Goal: Task Accomplishment & Management: Manage account settings

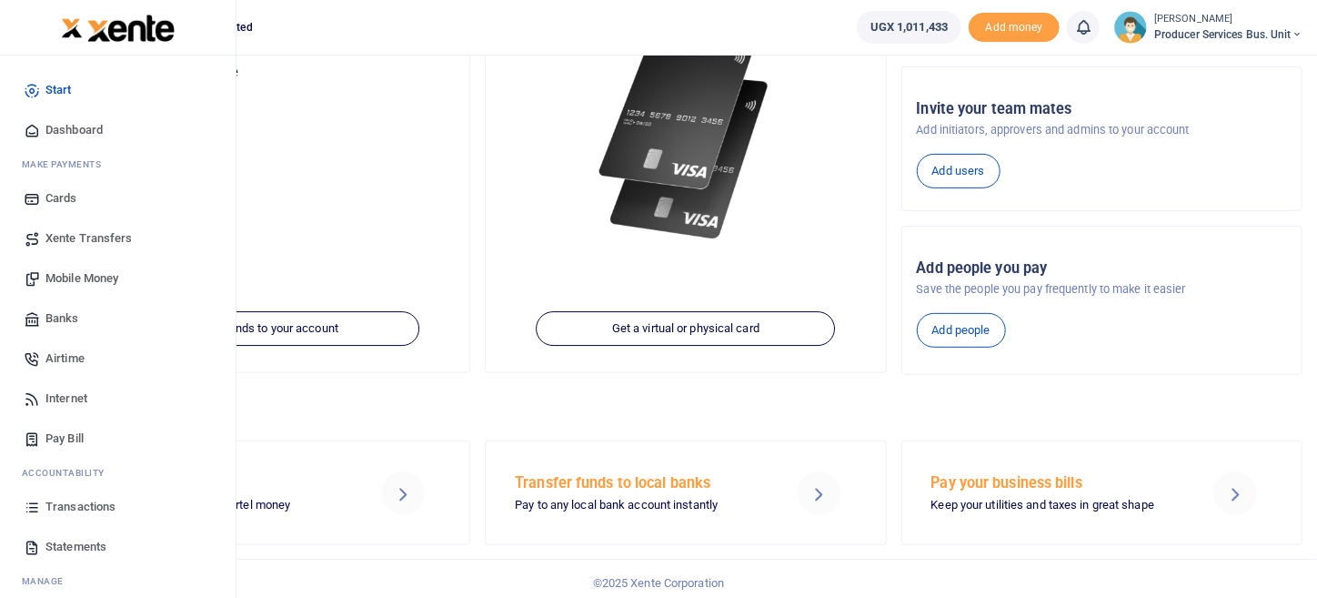
scroll to position [257, 0]
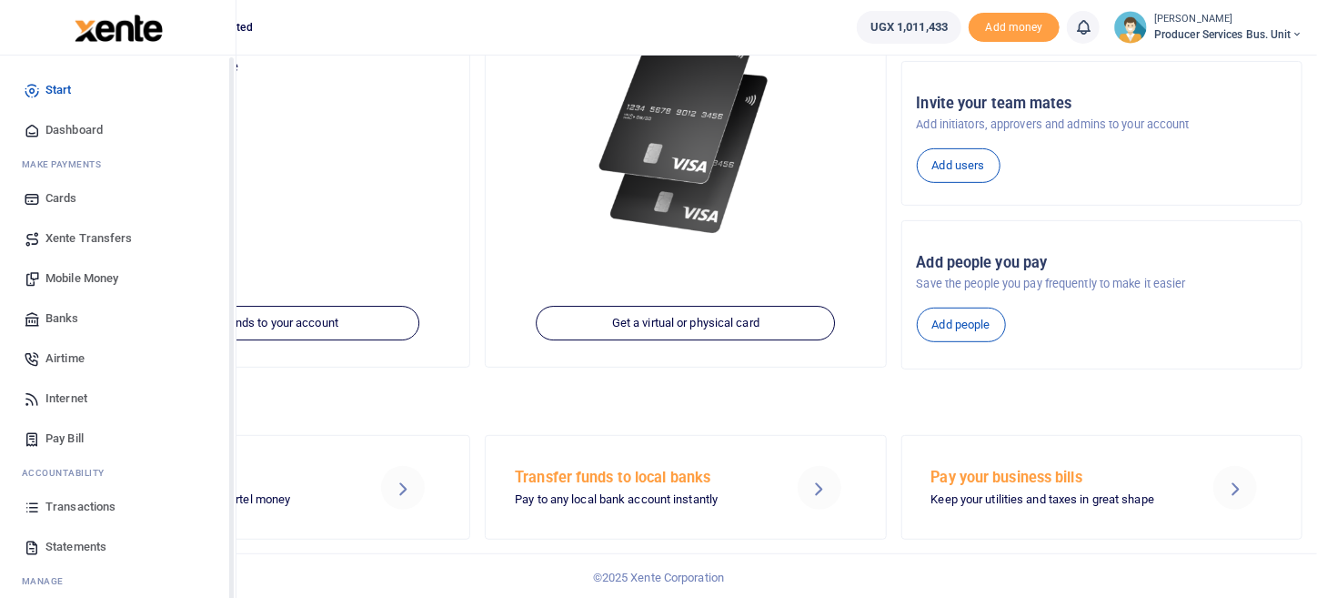
click at [66, 507] on span "Transactions" at bounding box center [80, 507] width 70 height 18
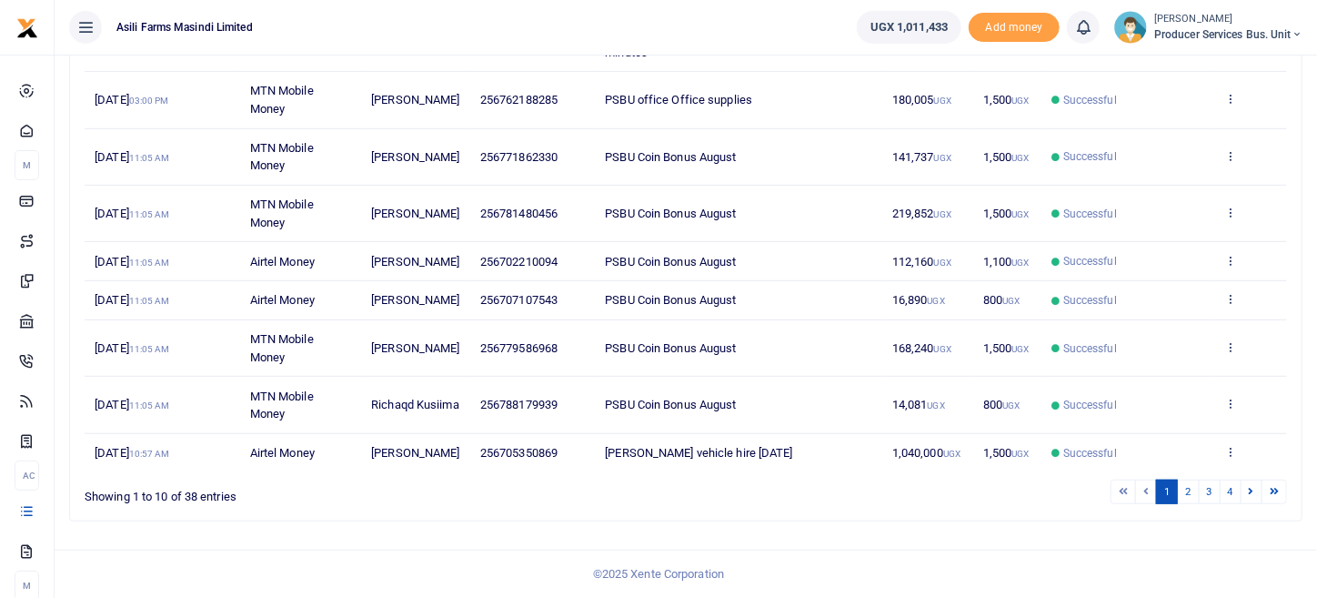
scroll to position [394, 0]
click at [1194, 487] on link "2" at bounding box center [1188, 491] width 22 height 25
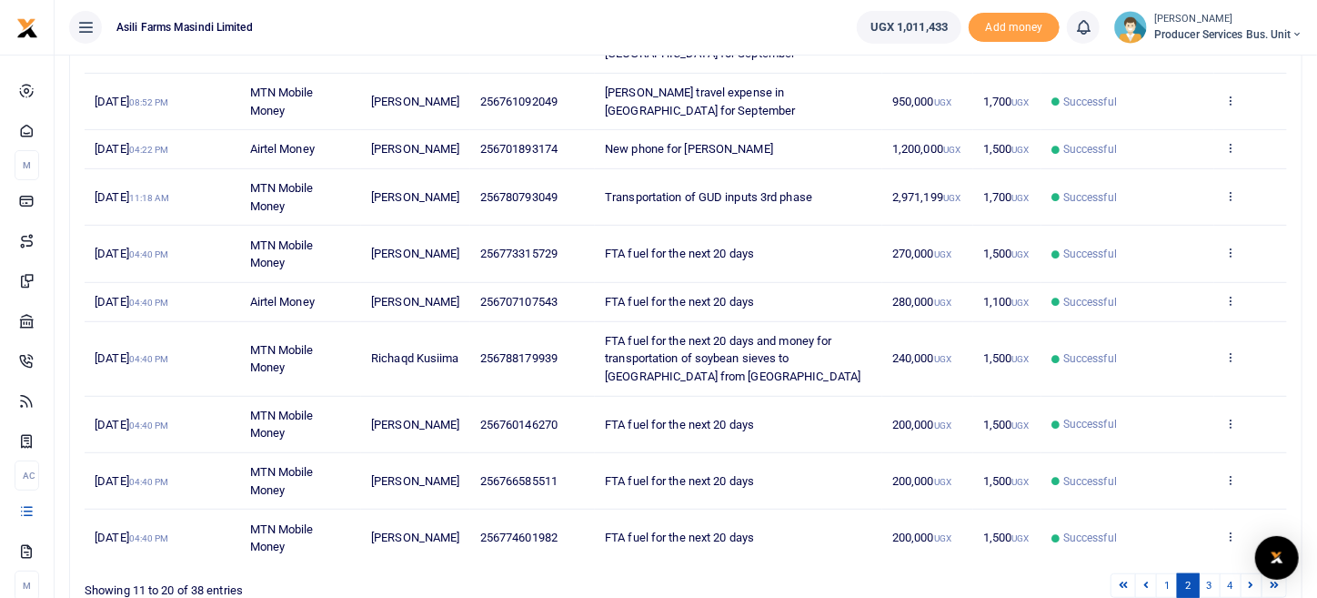
scroll to position [364, 0]
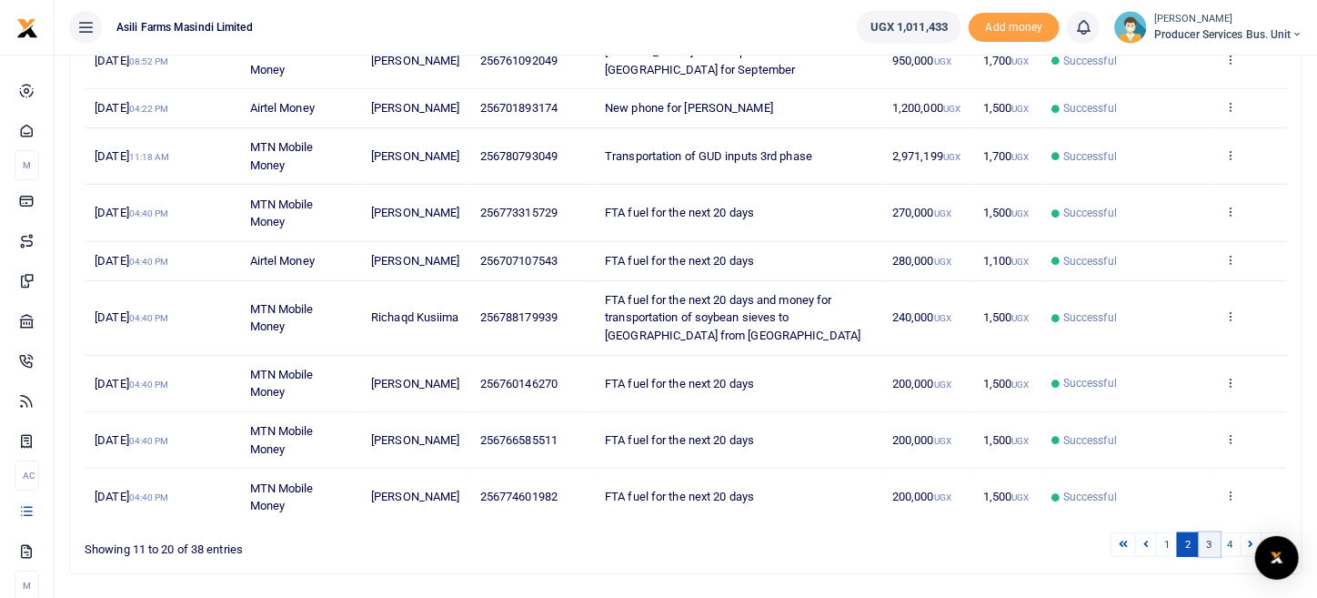
click at [1211, 539] on link "3" at bounding box center [1210, 544] width 22 height 25
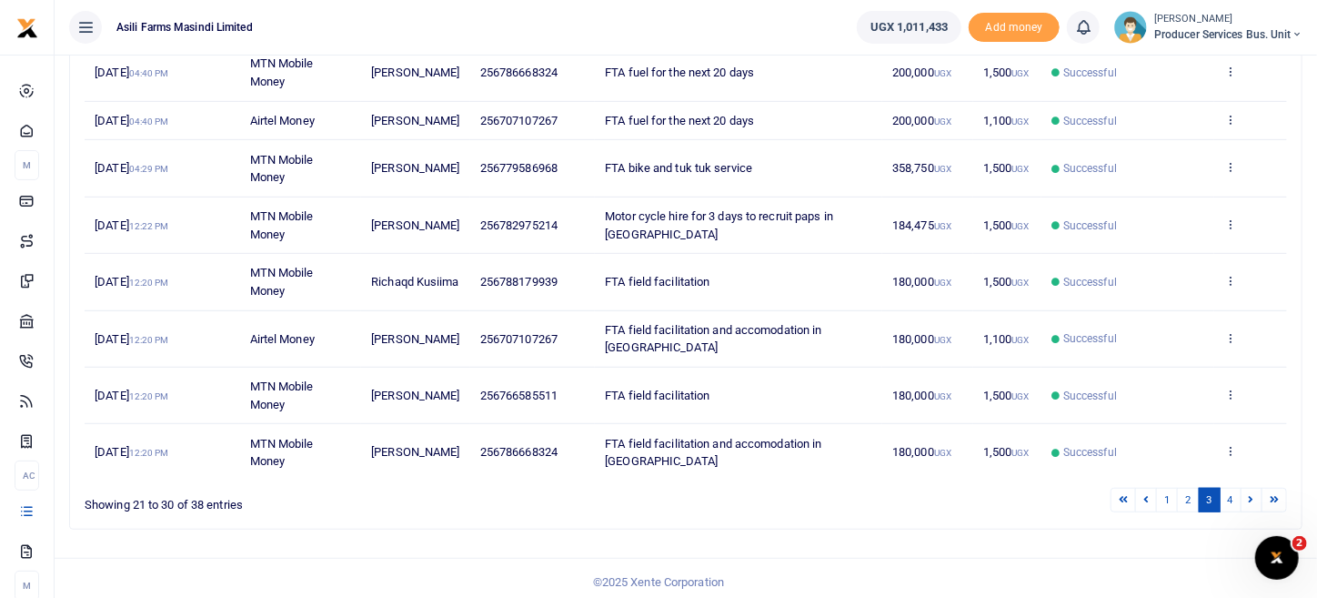
scroll to position [412, 0]
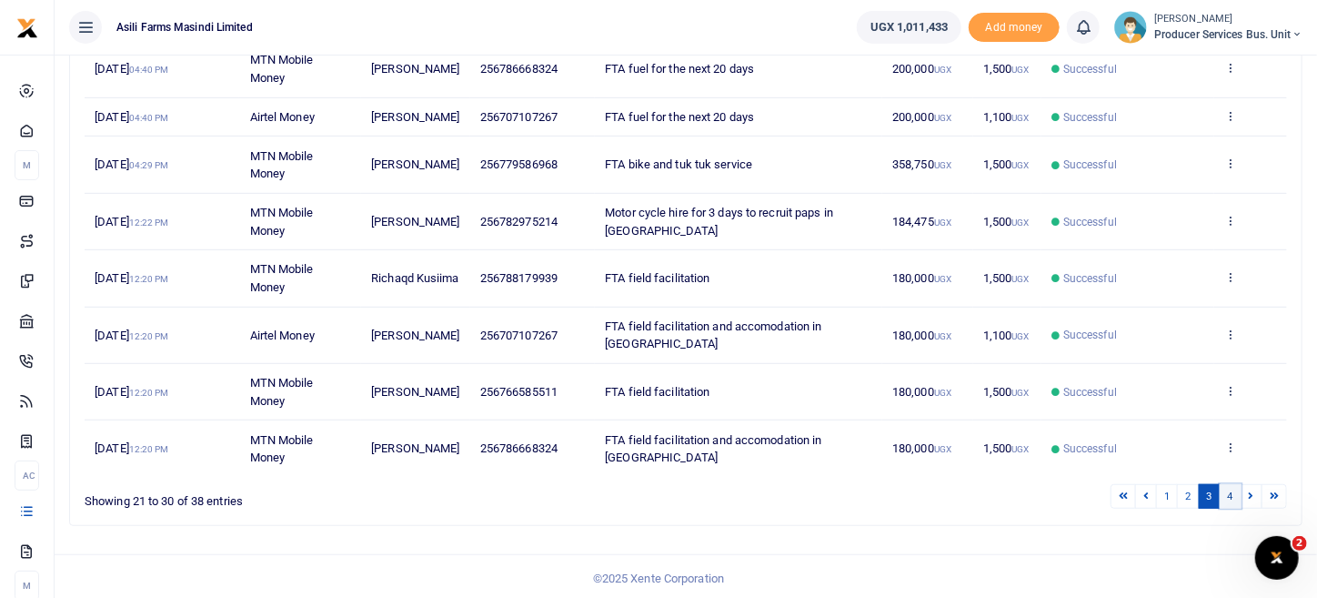
click at [1237, 495] on link "4" at bounding box center [1231, 496] width 22 height 25
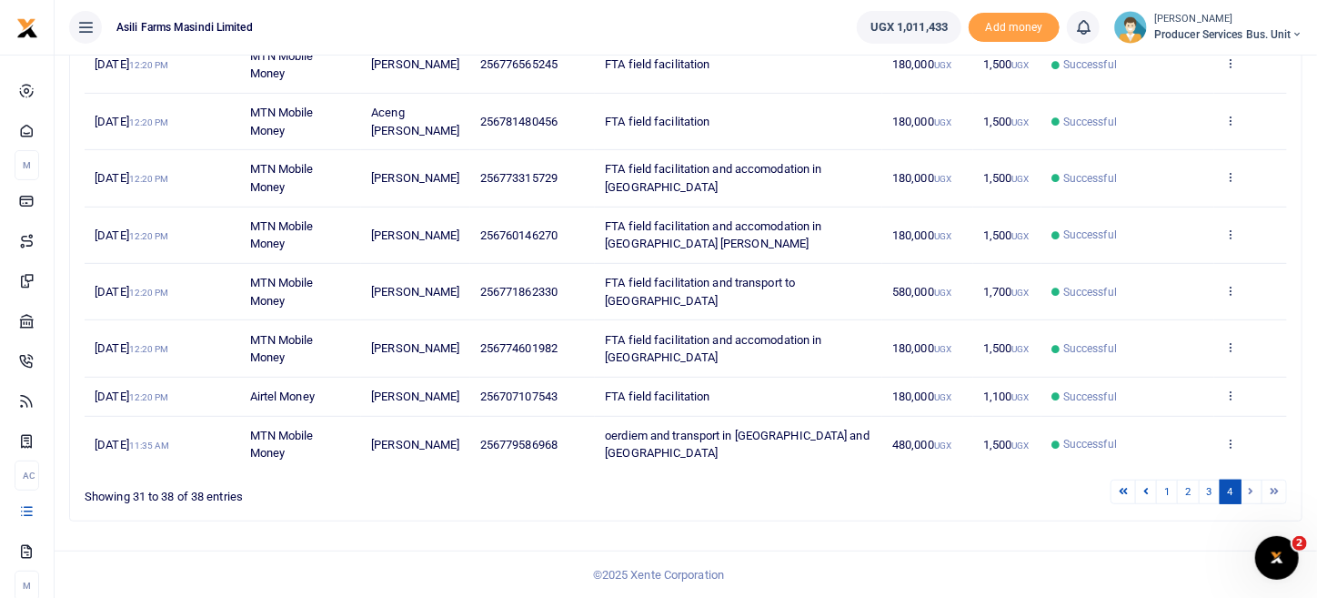
scroll to position [317, 0]
click at [1249, 491] on li at bounding box center [1252, 491] width 21 height 25
click at [1249, 489] on li at bounding box center [1252, 491] width 21 height 25
click at [1272, 490] on li at bounding box center [1275, 491] width 25 height 25
click at [1245, 492] on li at bounding box center [1252, 491] width 21 height 25
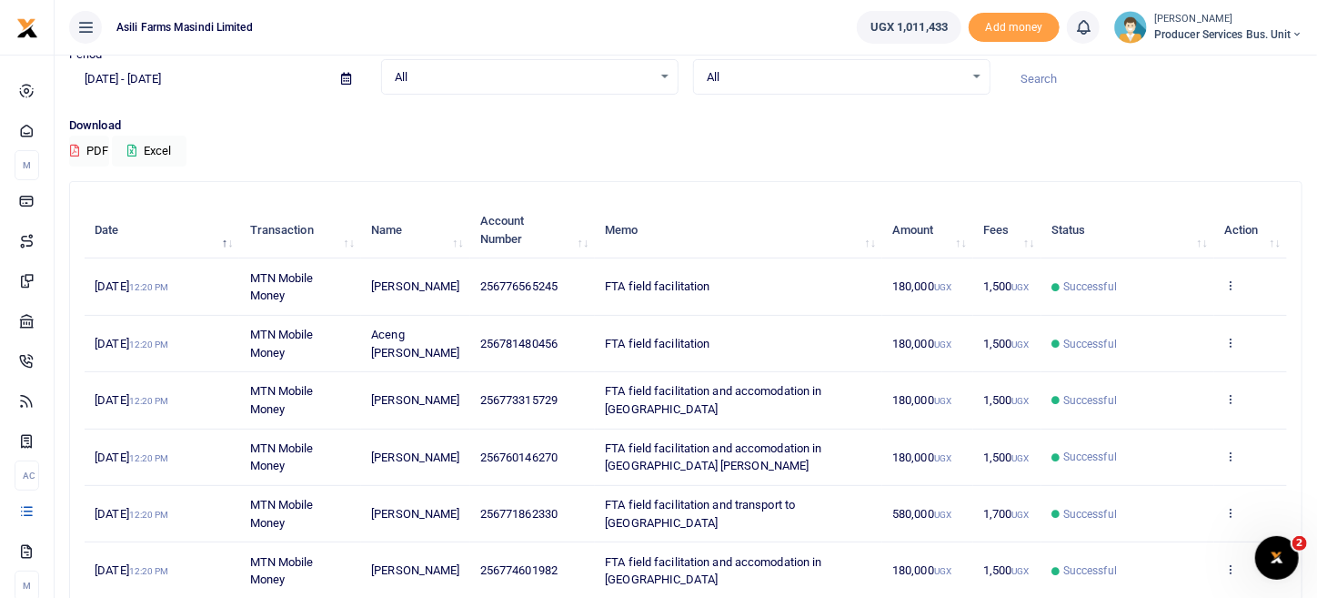
scroll to position [0, 0]
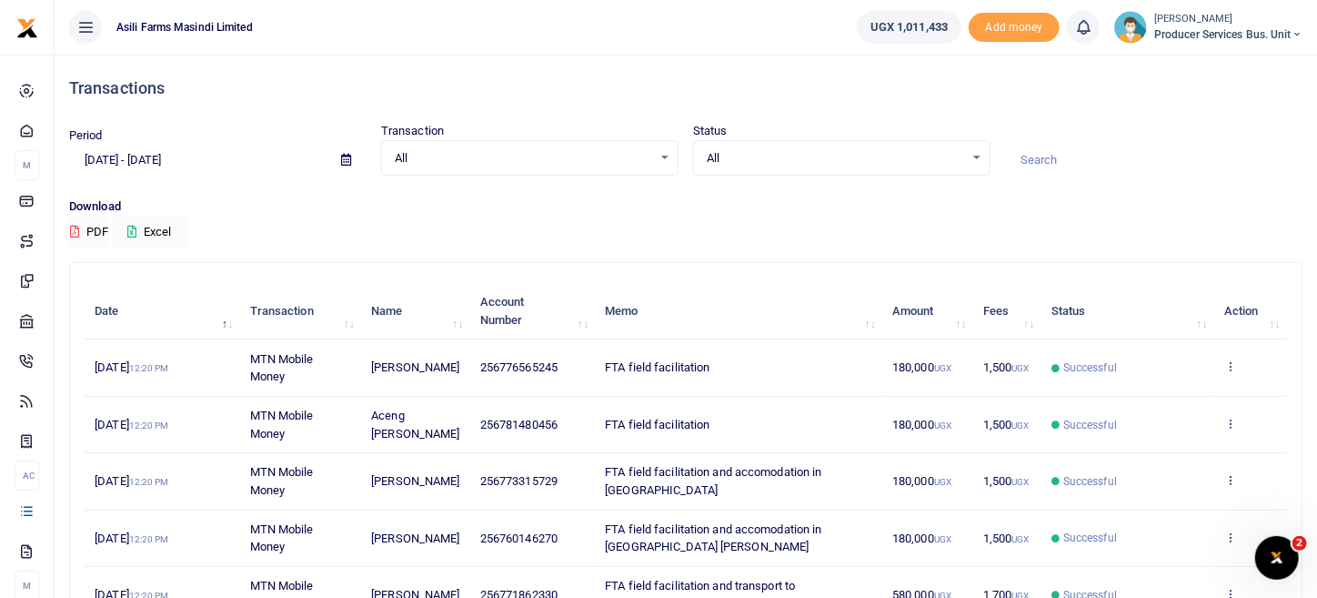
click at [672, 166] on div "All Select an option..." at bounding box center [530, 158] width 296 height 20
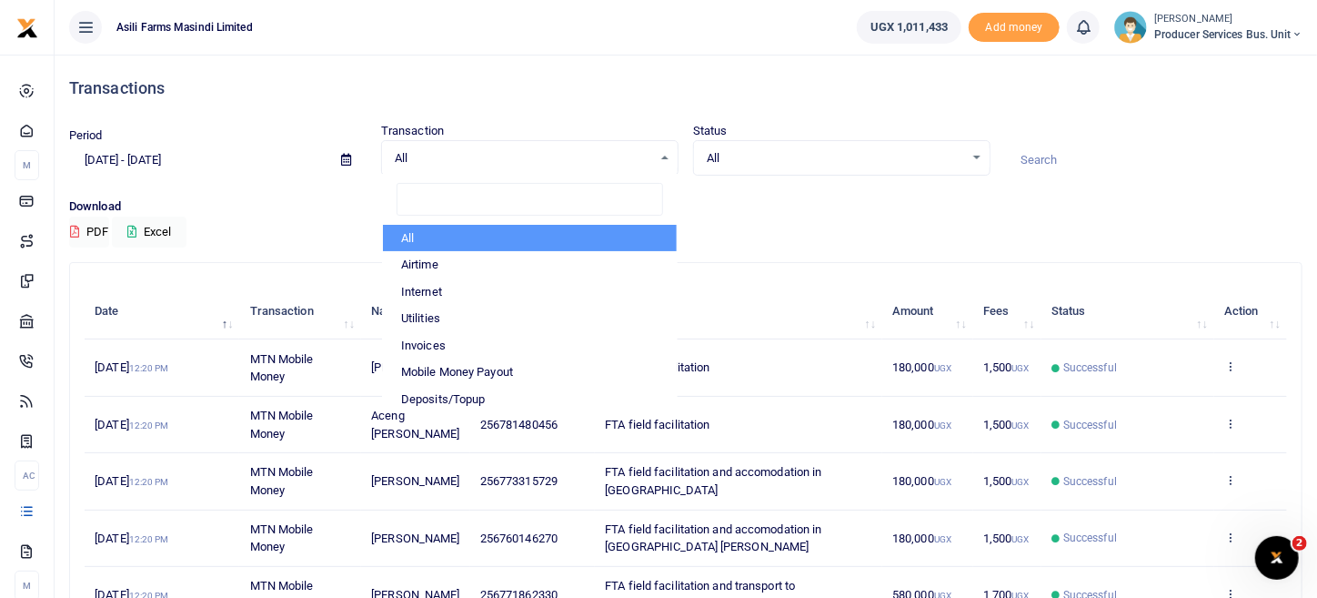
click at [975, 165] on div "All Select an option..." at bounding box center [842, 158] width 296 height 20
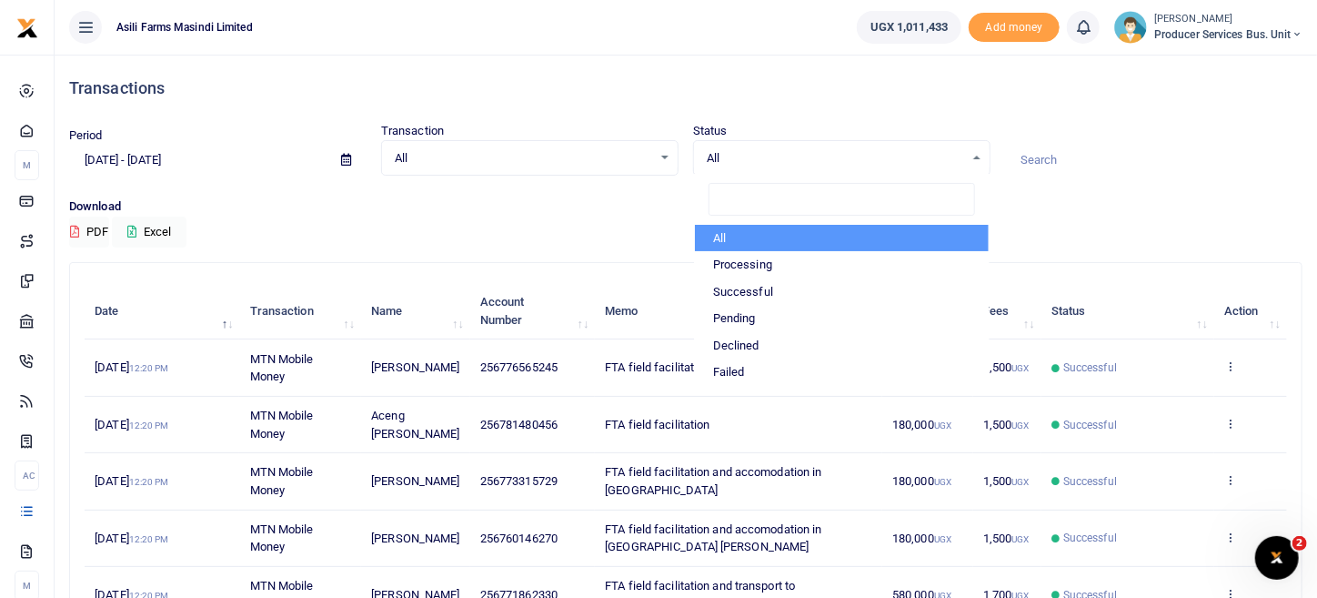
click at [339, 160] on span at bounding box center [346, 160] width 41 height 31
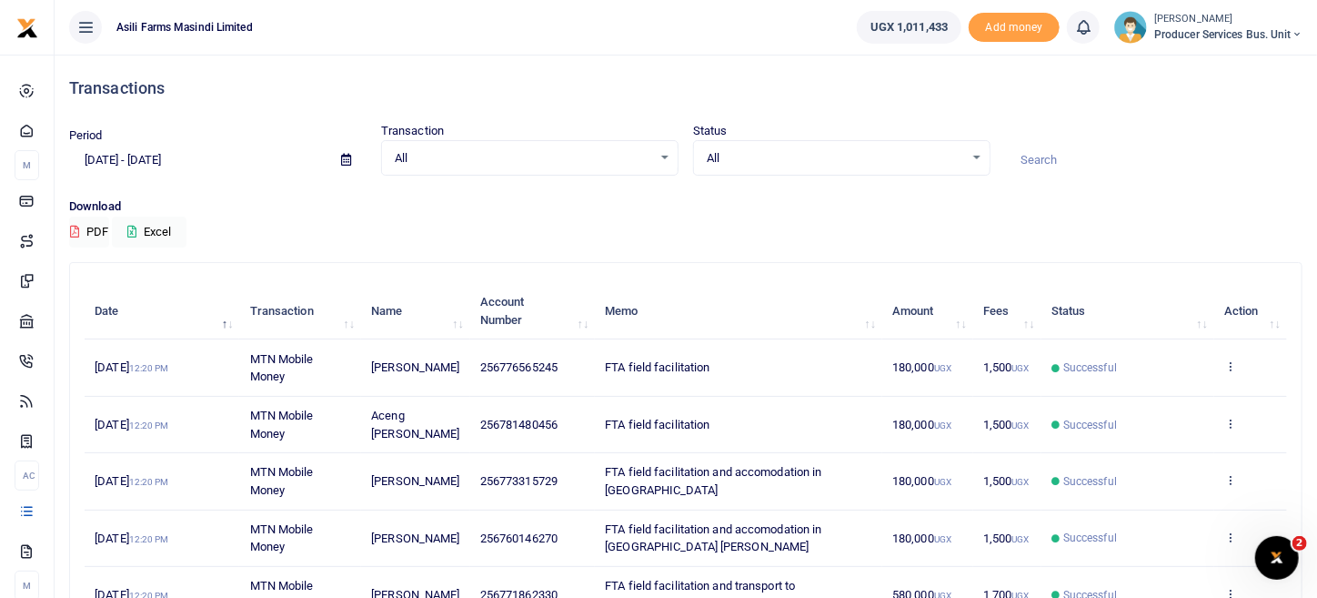
click at [356, 160] on span at bounding box center [346, 160] width 41 height 31
click at [348, 165] on icon at bounding box center [346, 160] width 10 height 12
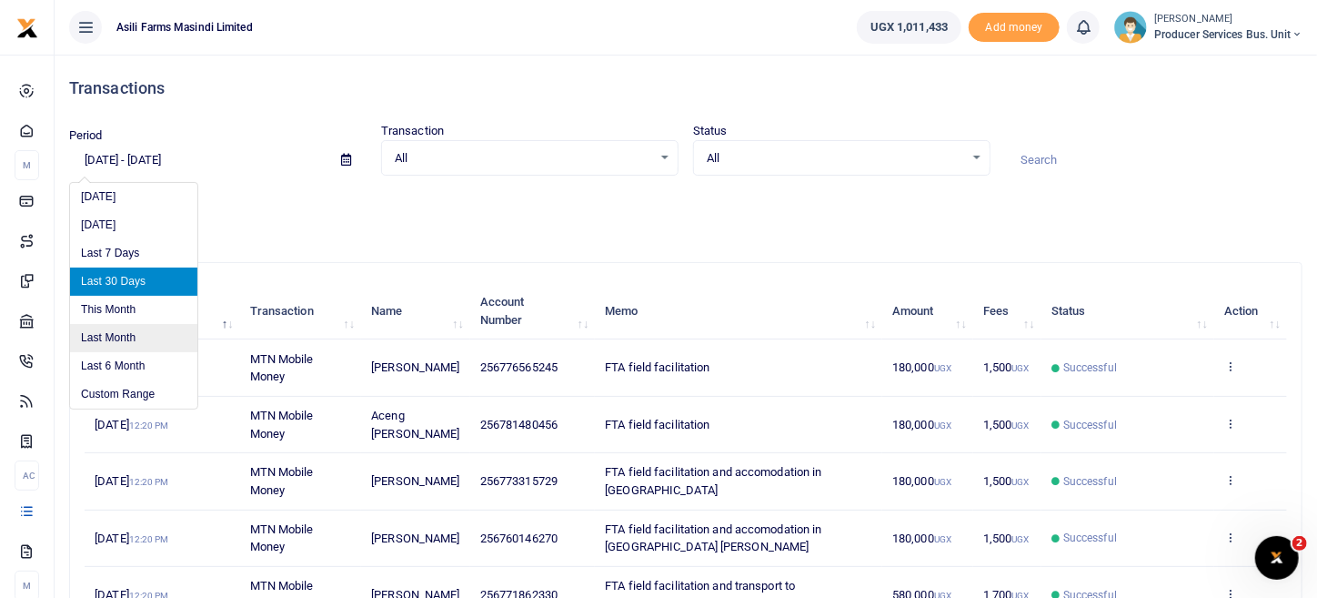
click at [151, 340] on li "Last Month" at bounding box center [133, 338] width 127 height 28
type input "[DATE] - [DATE]"
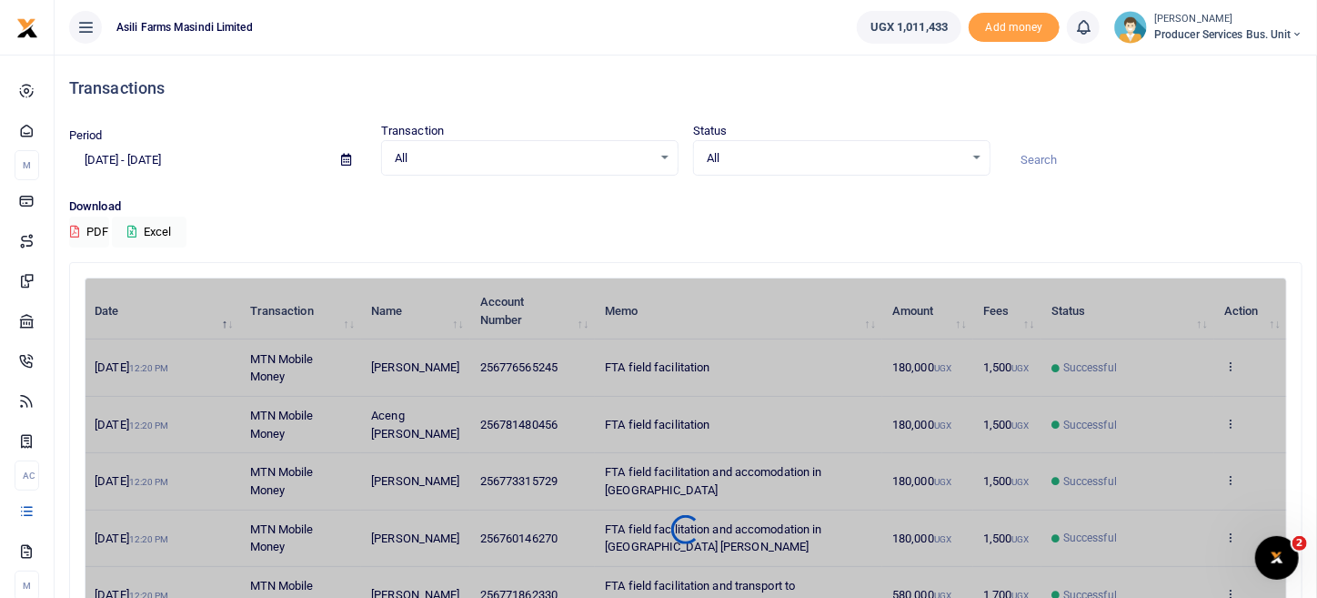
click at [350, 157] on icon at bounding box center [346, 160] width 10 height 12
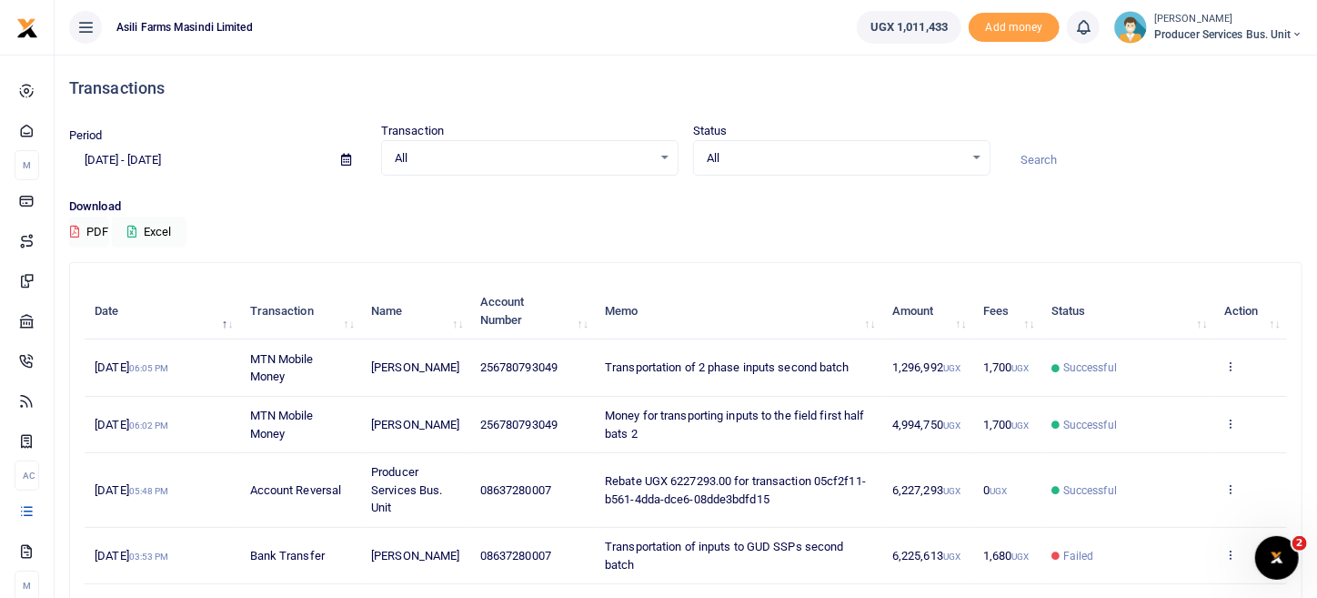
click at [651, 221] on div "Download PDF Excel" at bounding box center [686, 222] width 1234 height 50
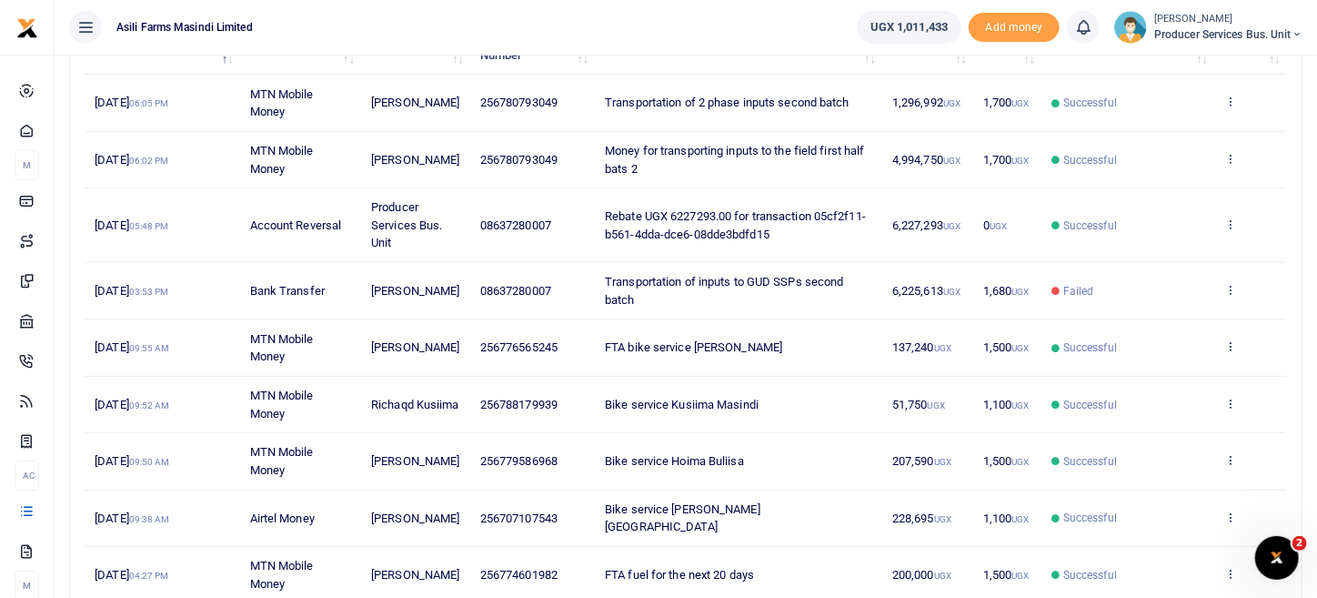
scroll to position [266, 0]
click at [1228, 452] on icon at bounding box center [1230, 458] width 12 height 13
click at [1154, 487] on link "View details" at bounding box center [1165, 488] width 144 height 25
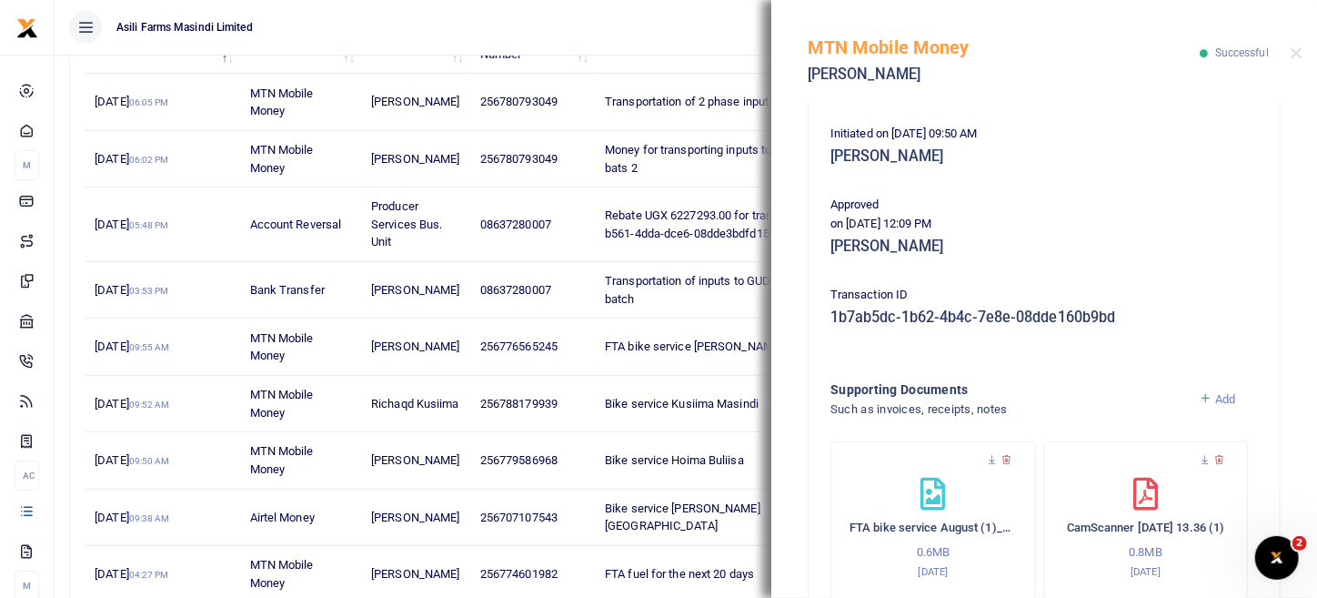
scroll to position [517, 0]
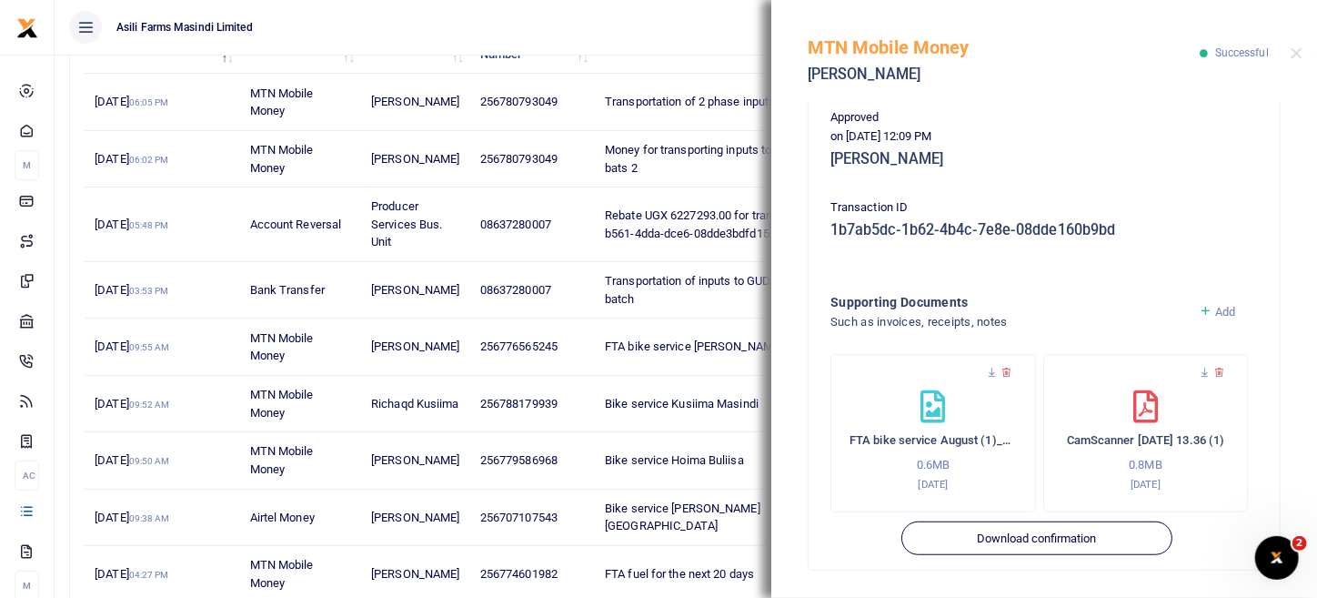
click at [1154, 420] on div "CamScanner [DATE] 13.36 (1) 0.8MB [DATE]" at bounding box center [1146, 441] width 167 height 102
click at [1199, 372] on icon at bounding box center [1205, 373] width 12 height 12
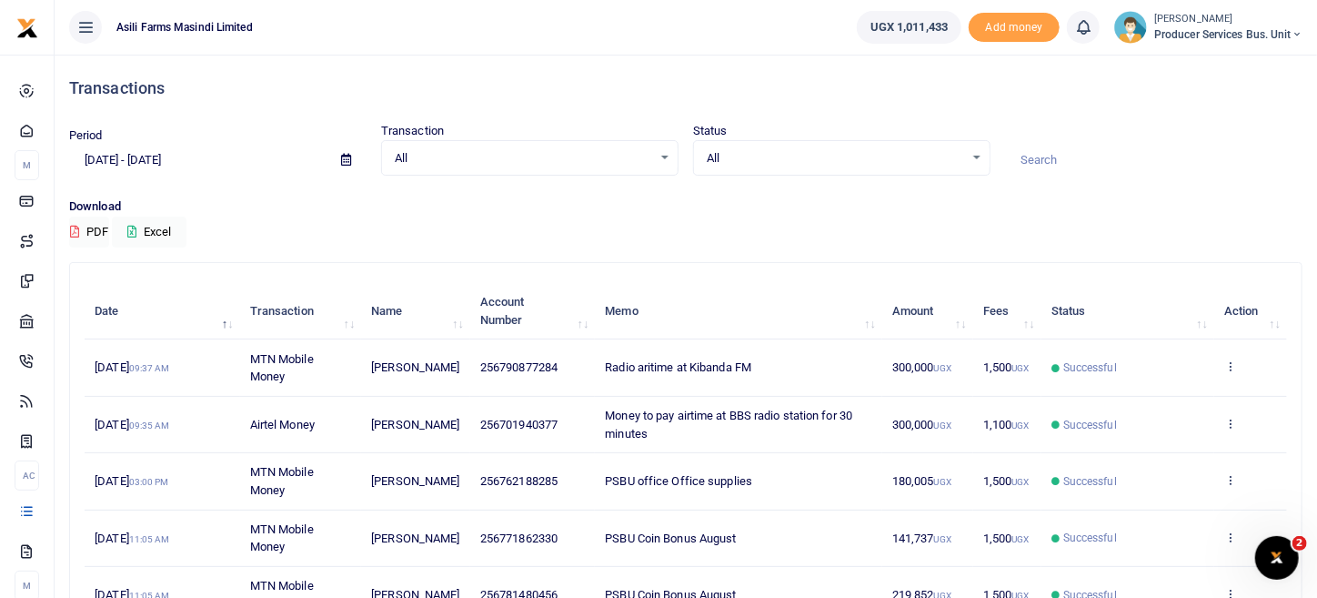
click at [350, 157] on icon at bounding box center [346, 160] width 10 height 12
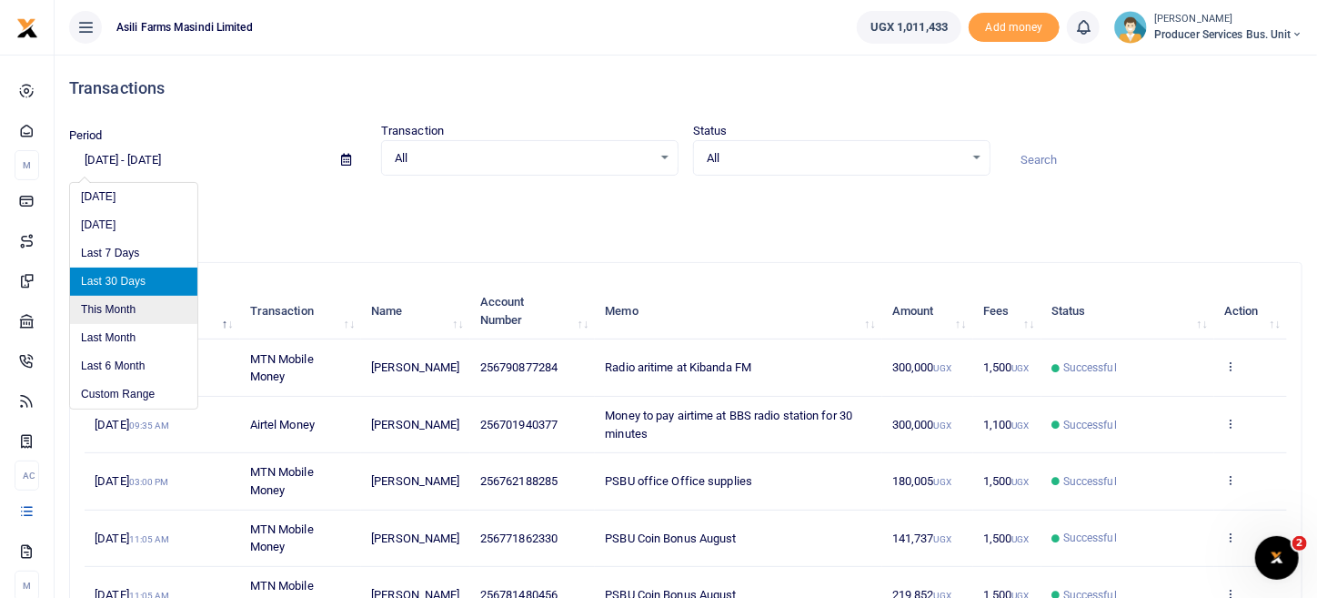
click at [127, 308] on li "This Month" at bounding box center [133, 310] width 127 height 28
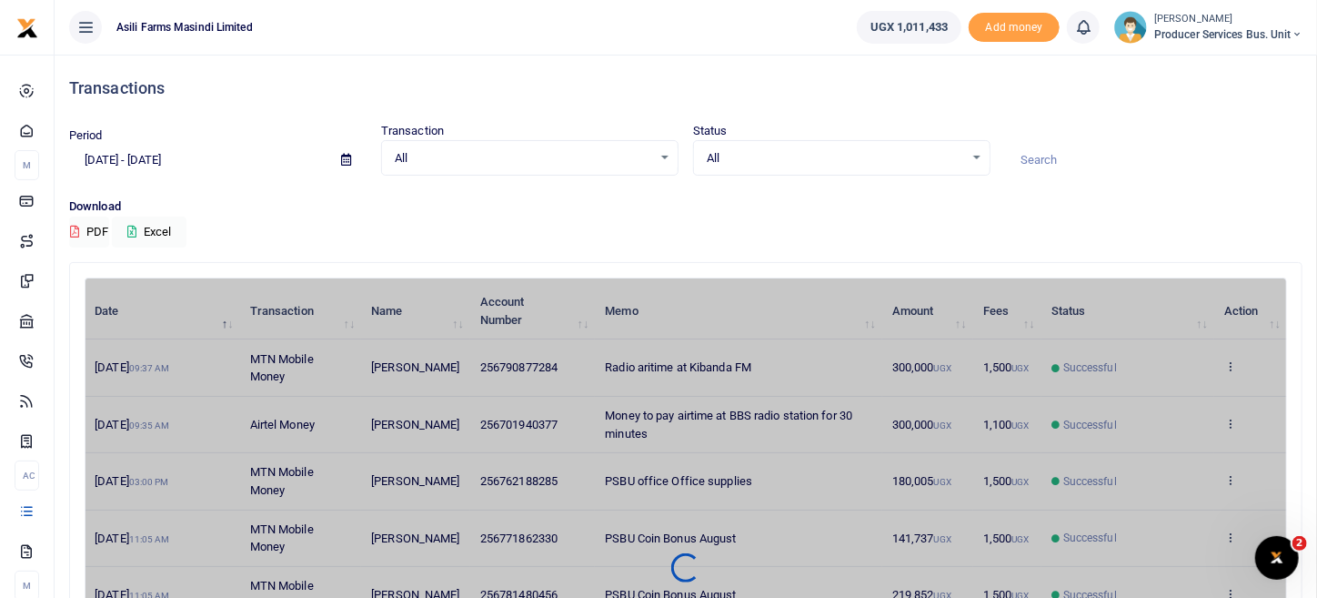
click at [353, 166] on span at bounding box center [346, 160] width 41 height 31
click at [346, 165] on icon at bounding box center [346, 160] width 10 height 12
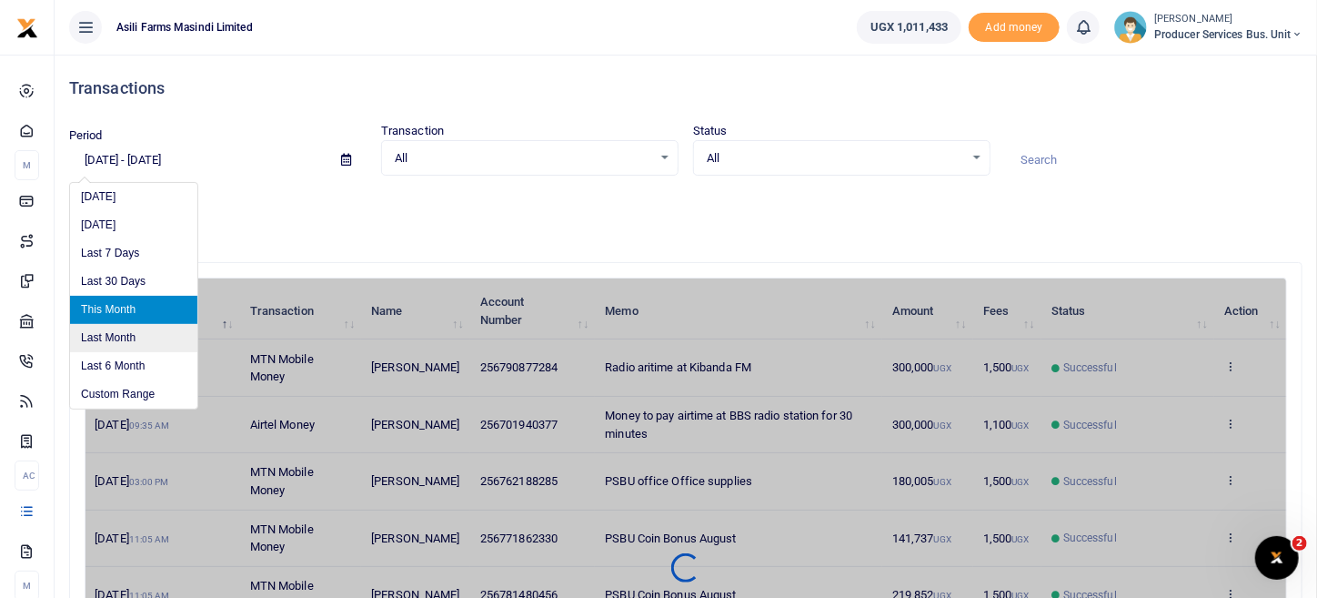
click at [156, 337] on li "Last Month" at bounding box center [133, 338] width 127 height 28
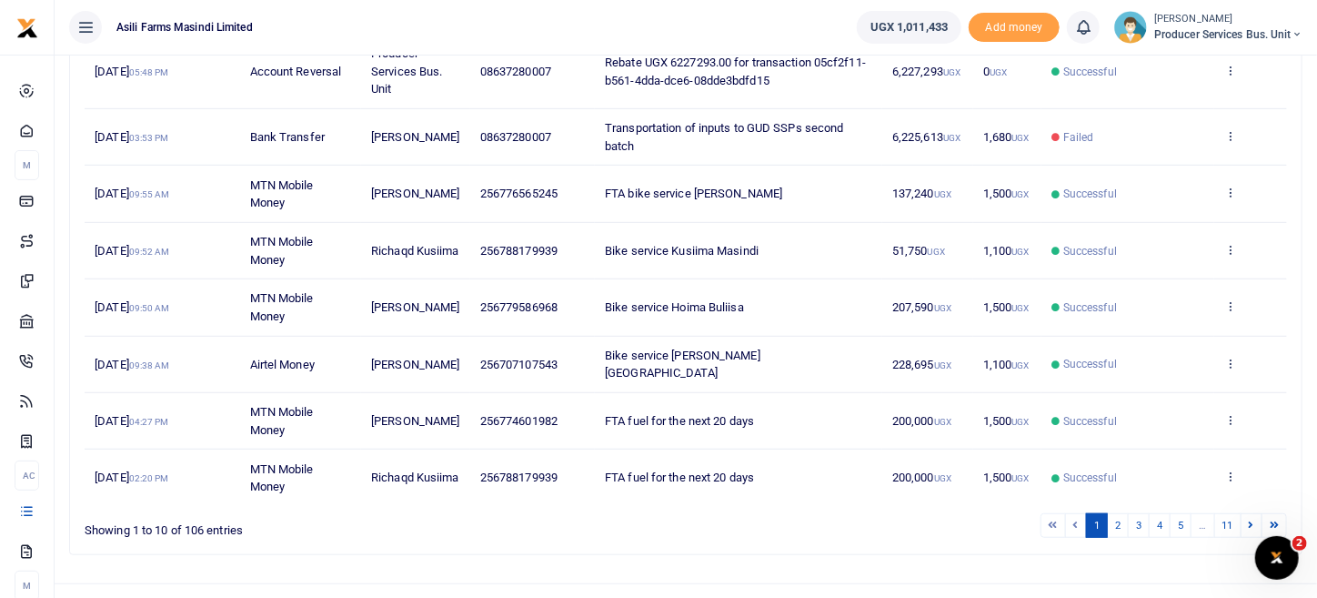
scroll to position [448, 0]
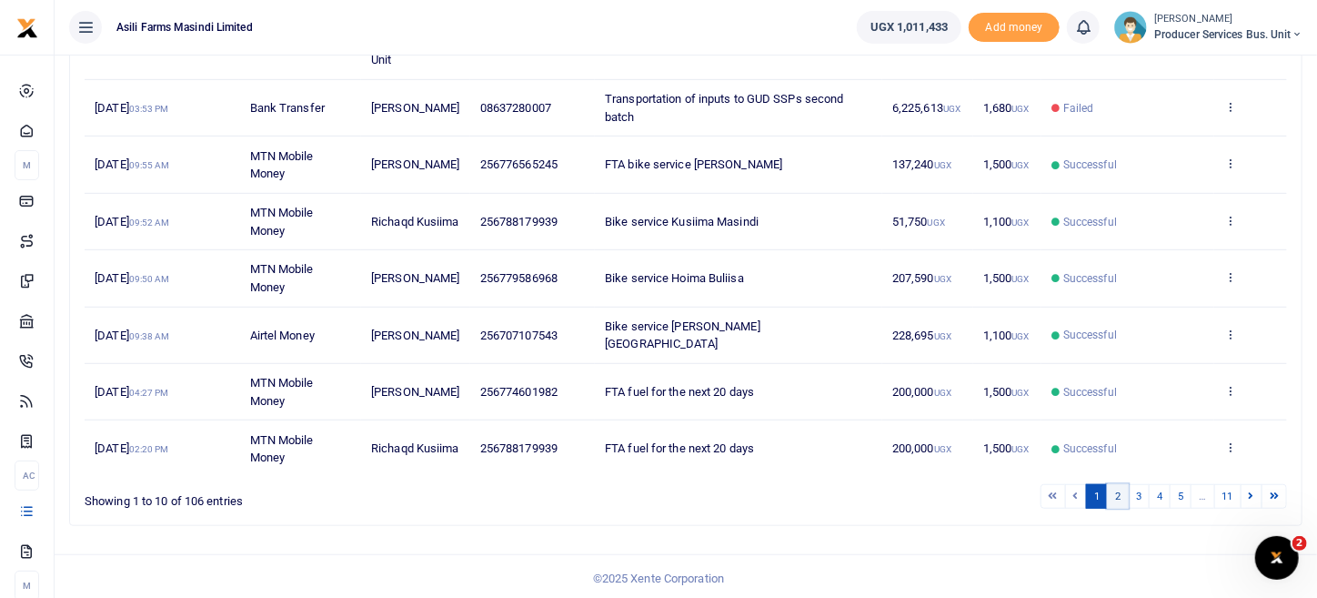
click at [1117, 491] on link "2" at bounding box center [1118, 496] width 22 height 25
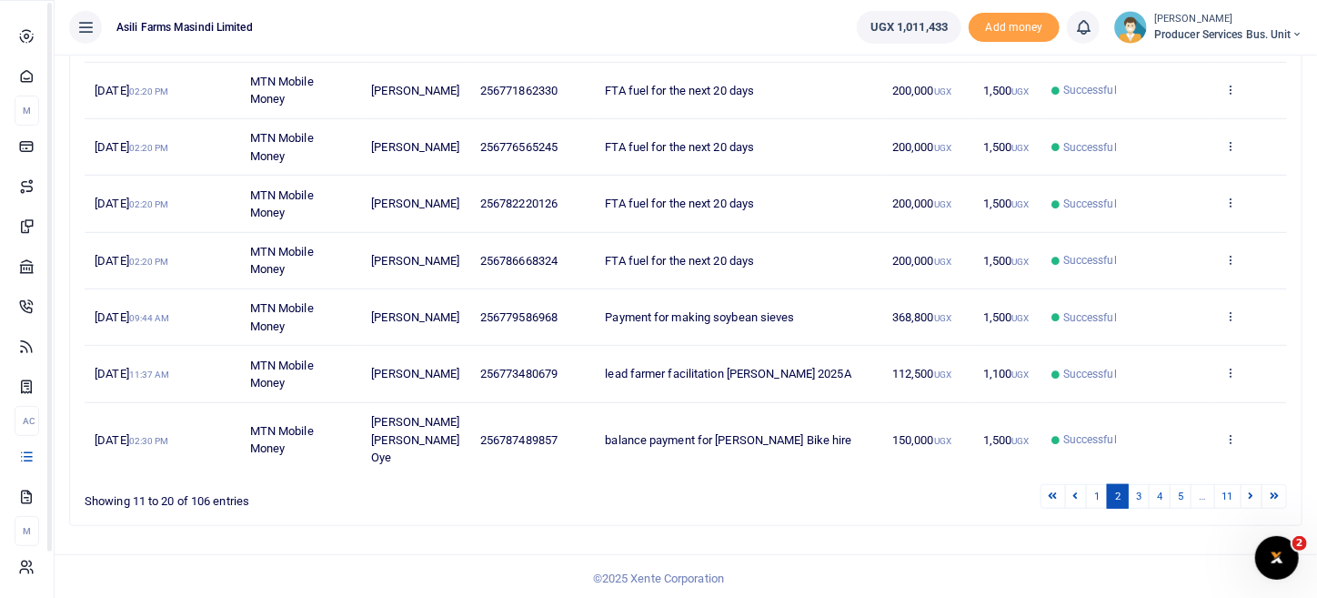
scroll to position [0, 0]
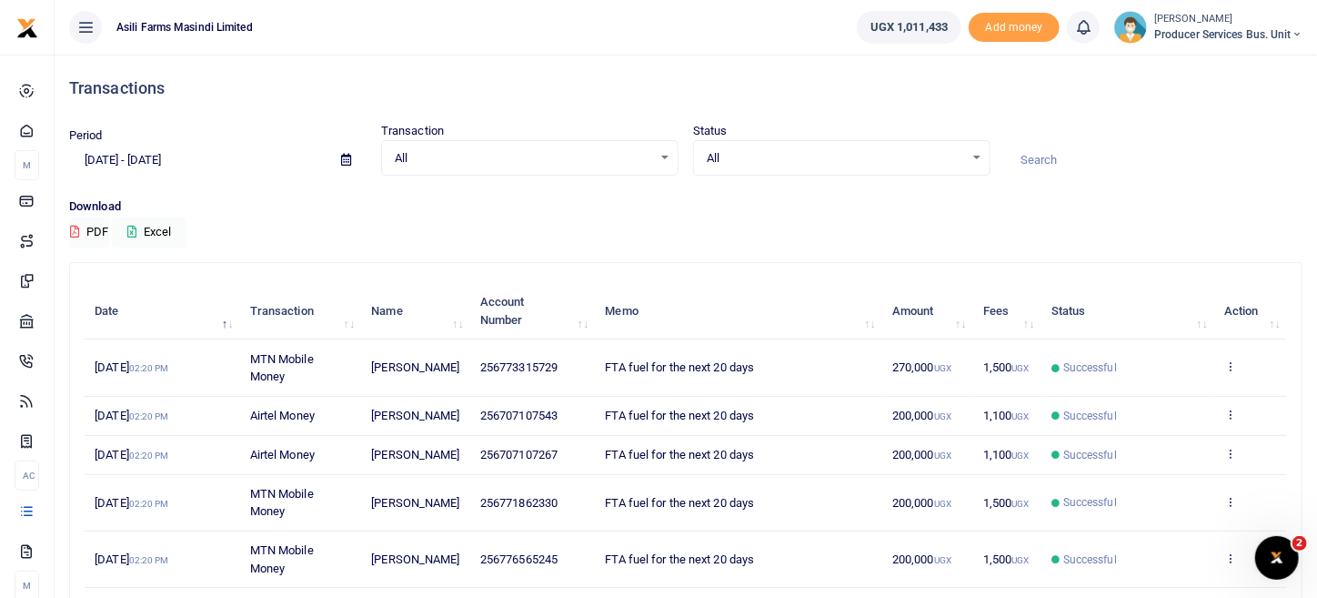
click at [348, 163] on icon at bounding box center [346, 160] width 10 height 12
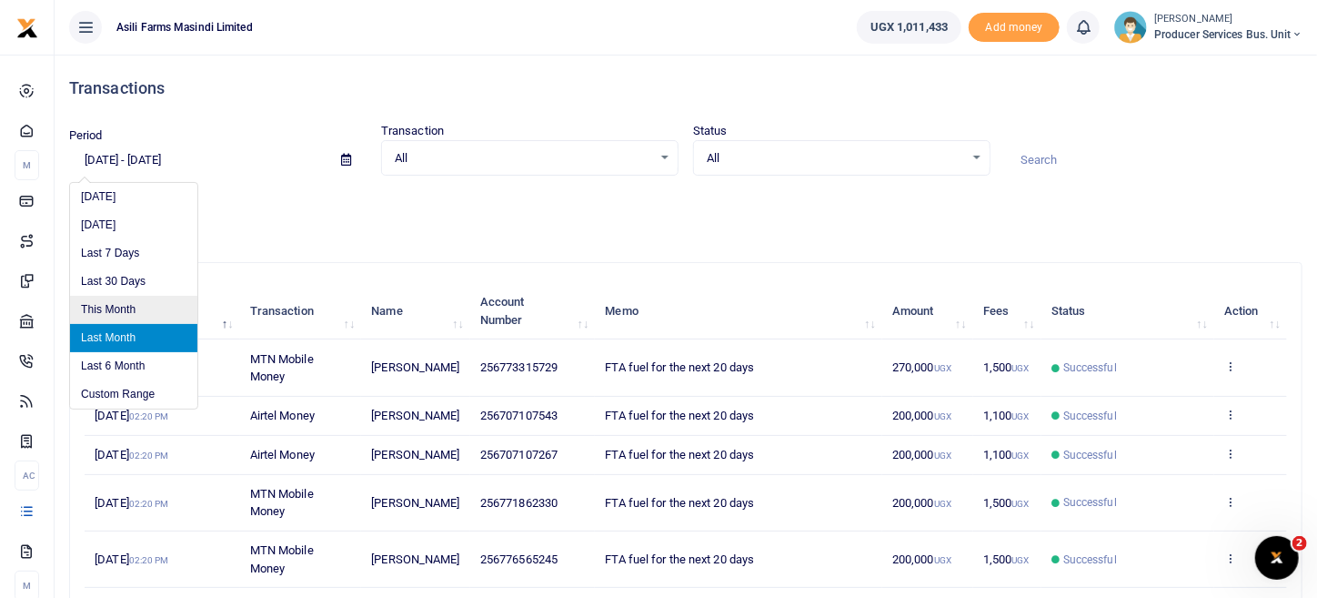
click at [127, 312] on li "This Month" at bounding box center [133, 310] width 127 height 28
type input "[DATE] - [DATE]"
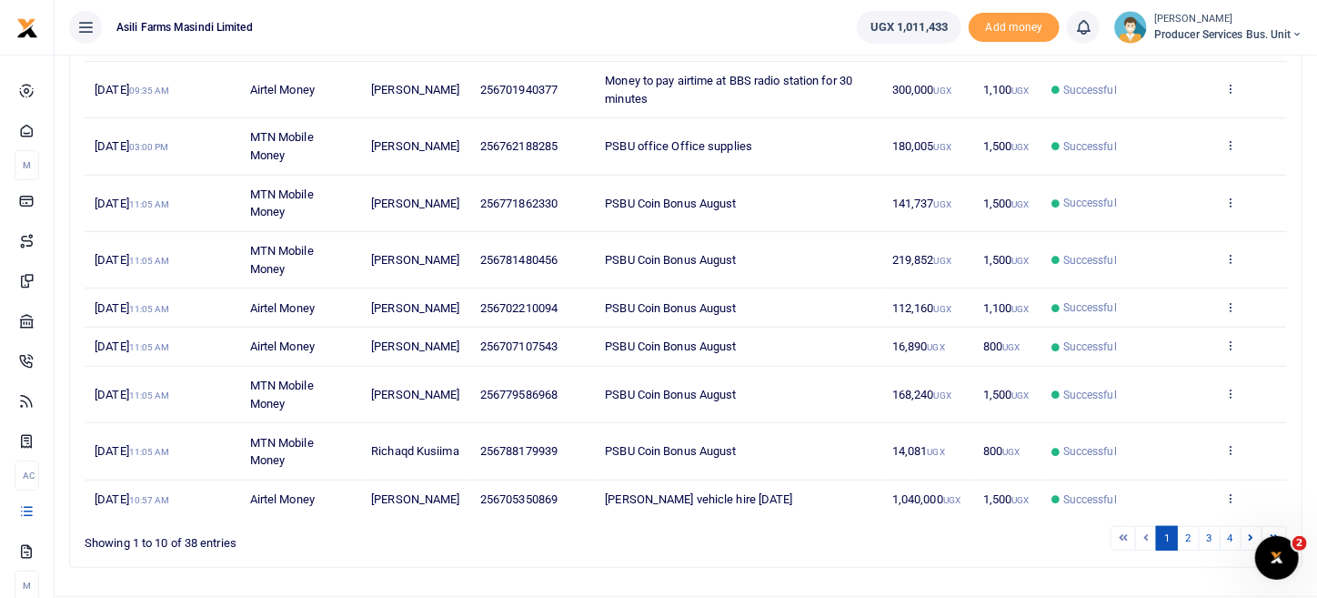
scroll to position [394, 0]
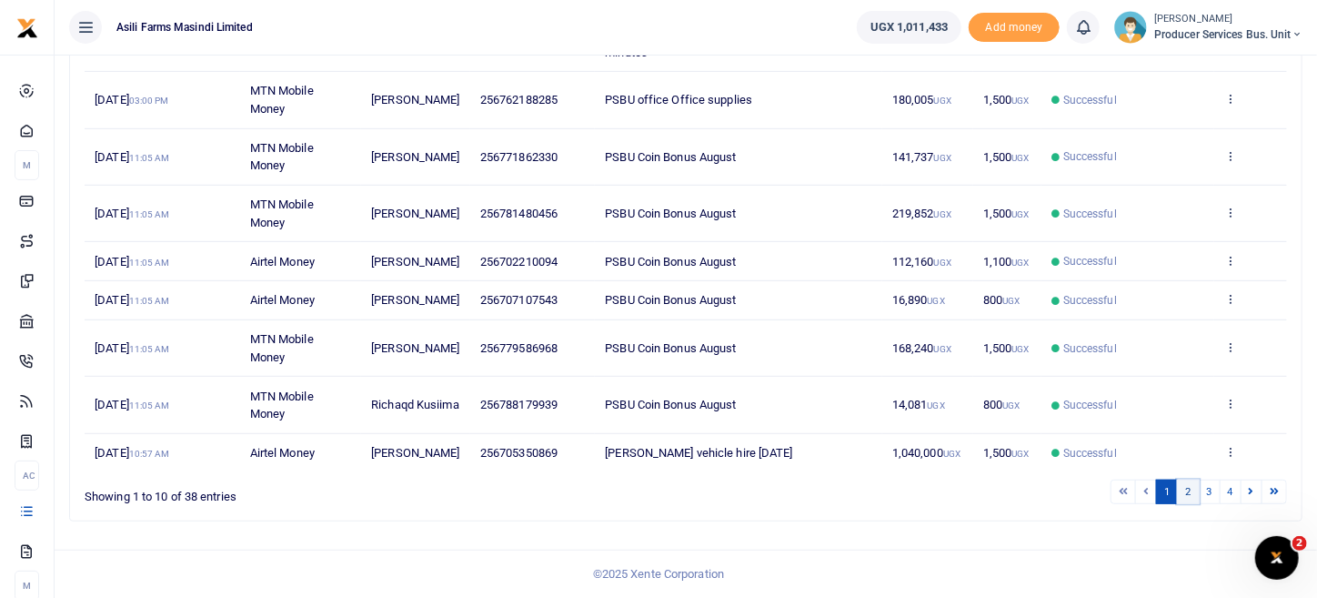
click at [1190, 490] on link "2" at bounding box center [1188, 491] width 22 height 25
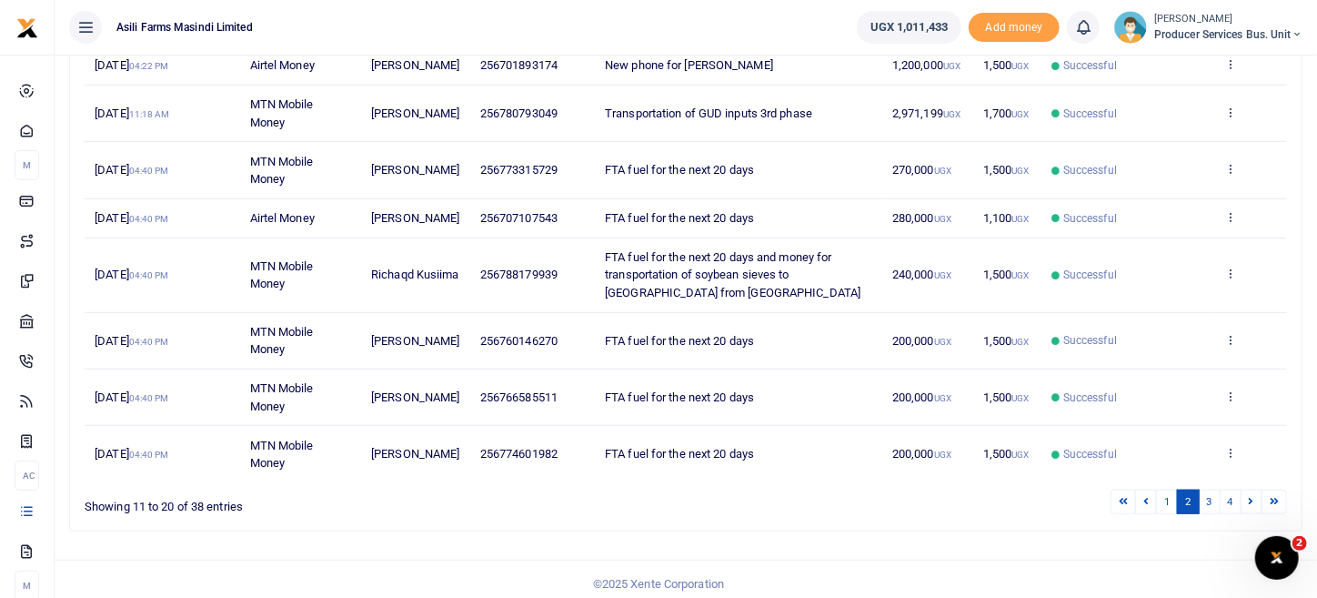
scroll to position [412, 0]
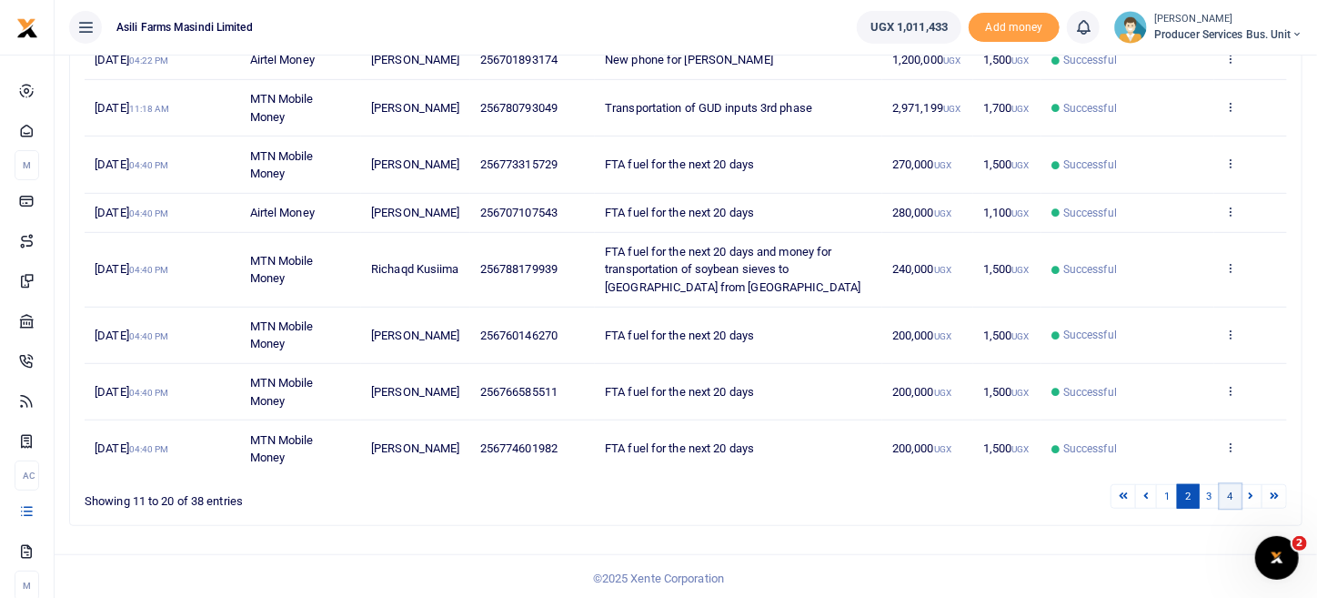
click at [1221, 493] on link "4" at bounding box center [1231, 496] width 22 height 25
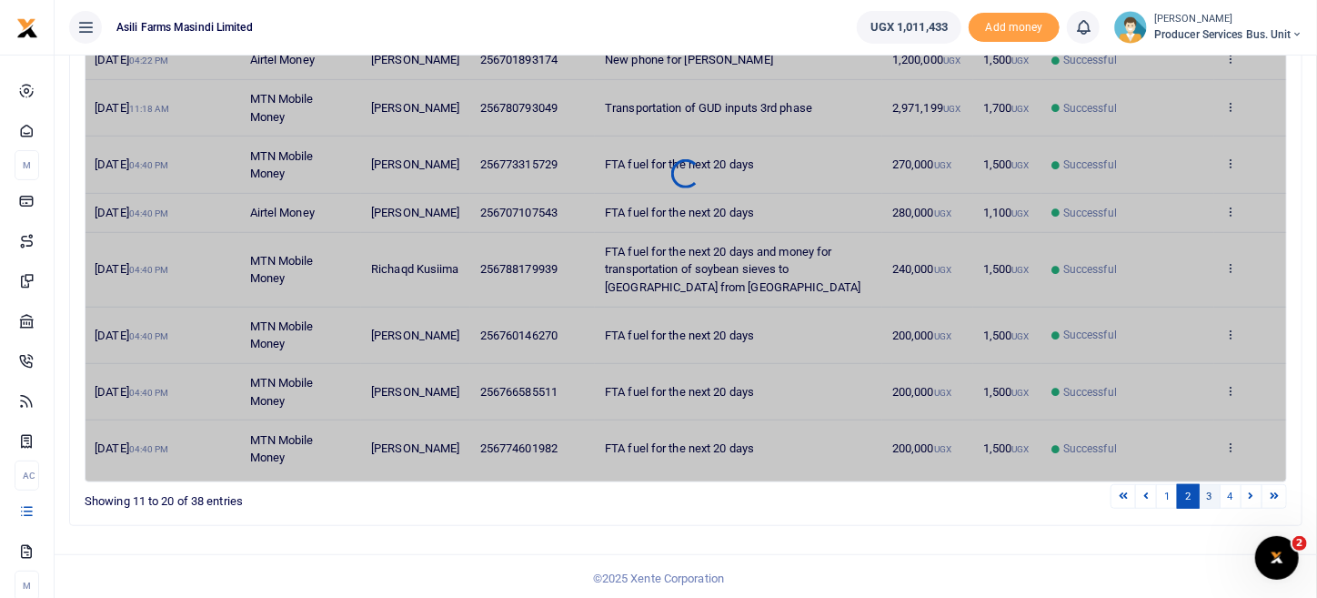
scroll to position [317, 0]
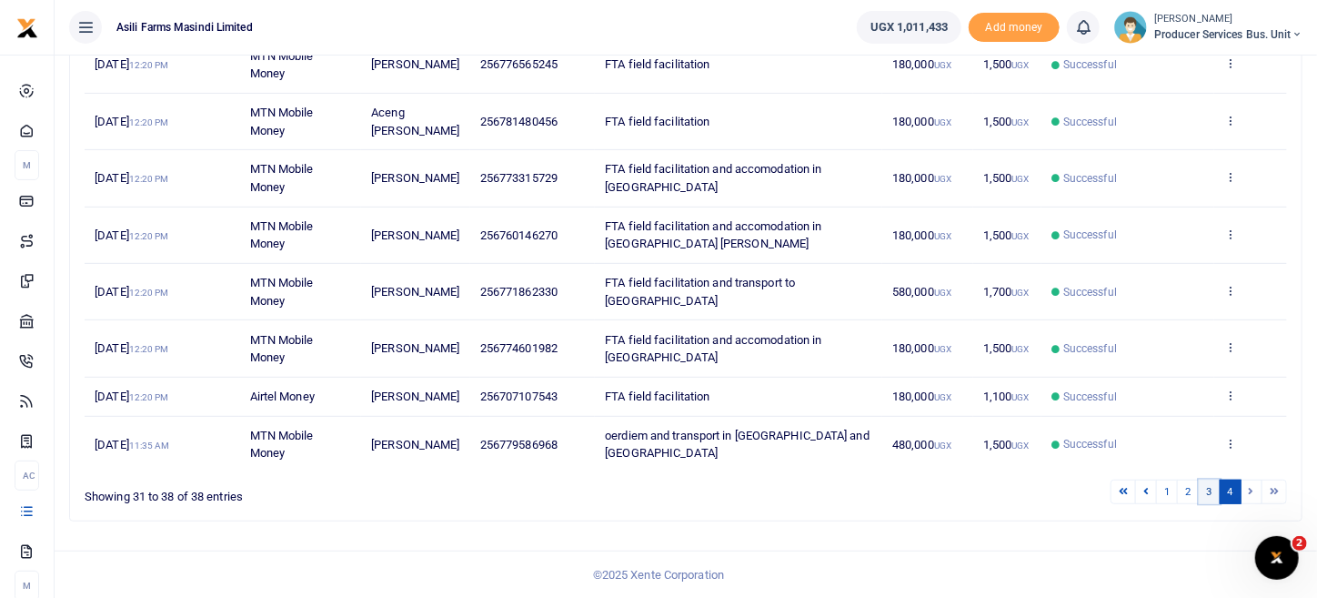
click at [1211, 494] on link "3" at bounding box center [1210, 491] width 22 height 25
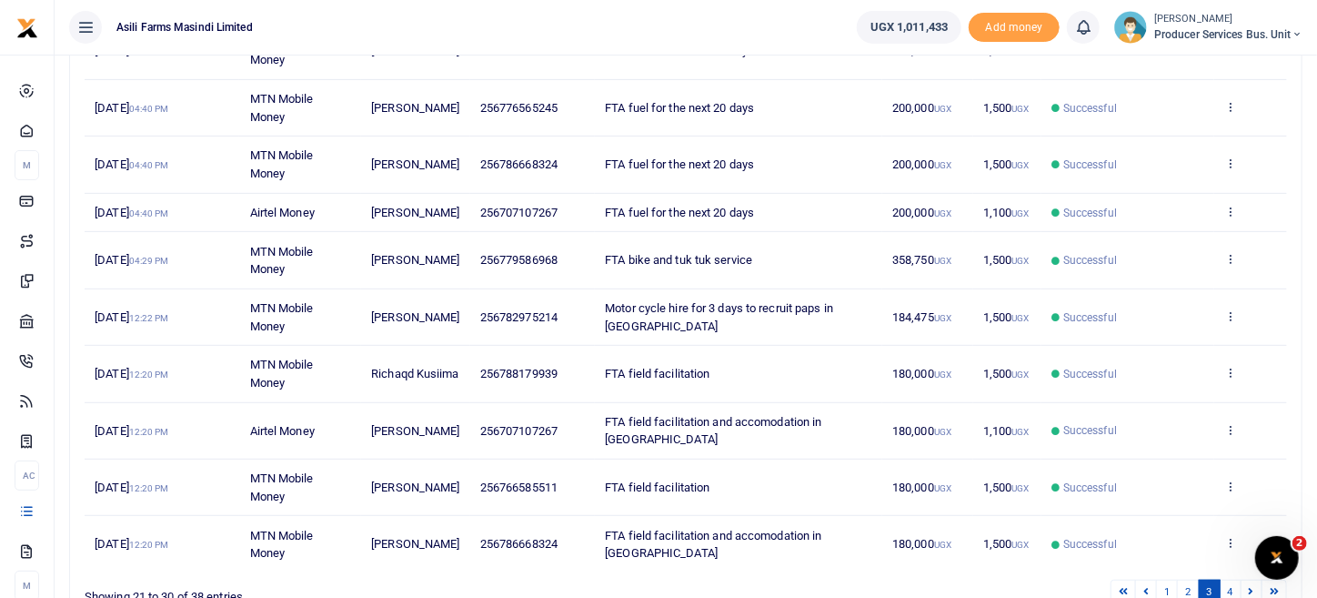
scroll to position [318, 0]
click at [1228, 254] on icon at bounding box center [1230, 256] width 12 height 13
click at [1156, 281] on link "View details" at bounding box center [1165, 286] width 144 height 25
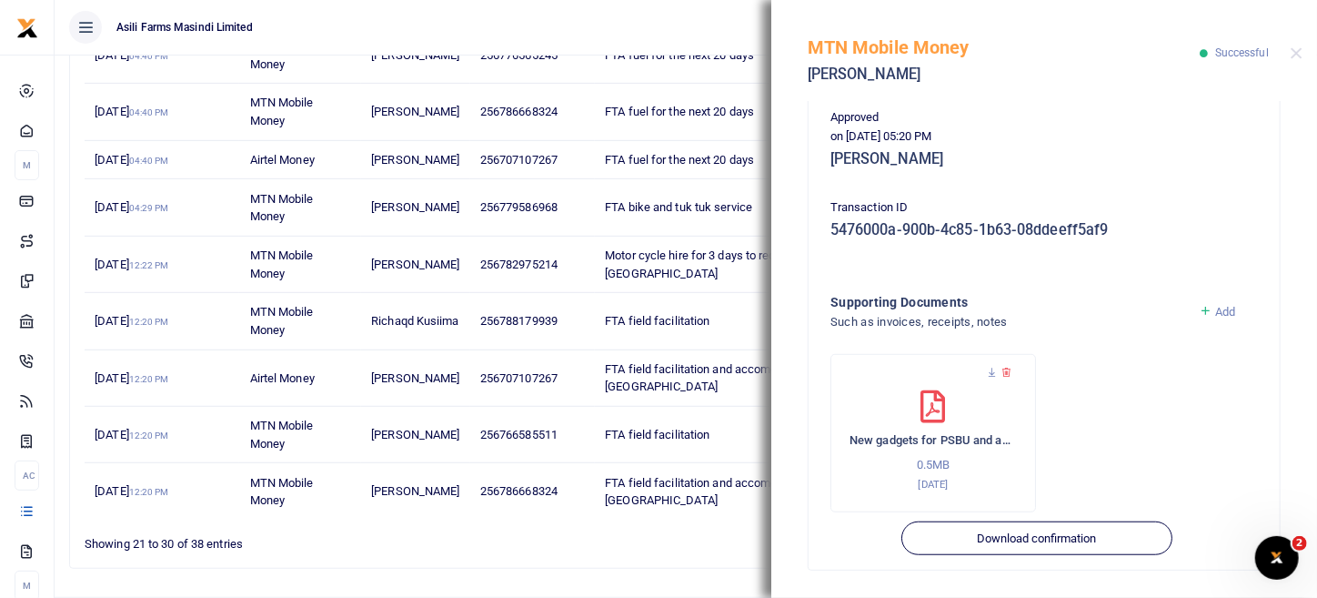
scroll to position [409, 0]
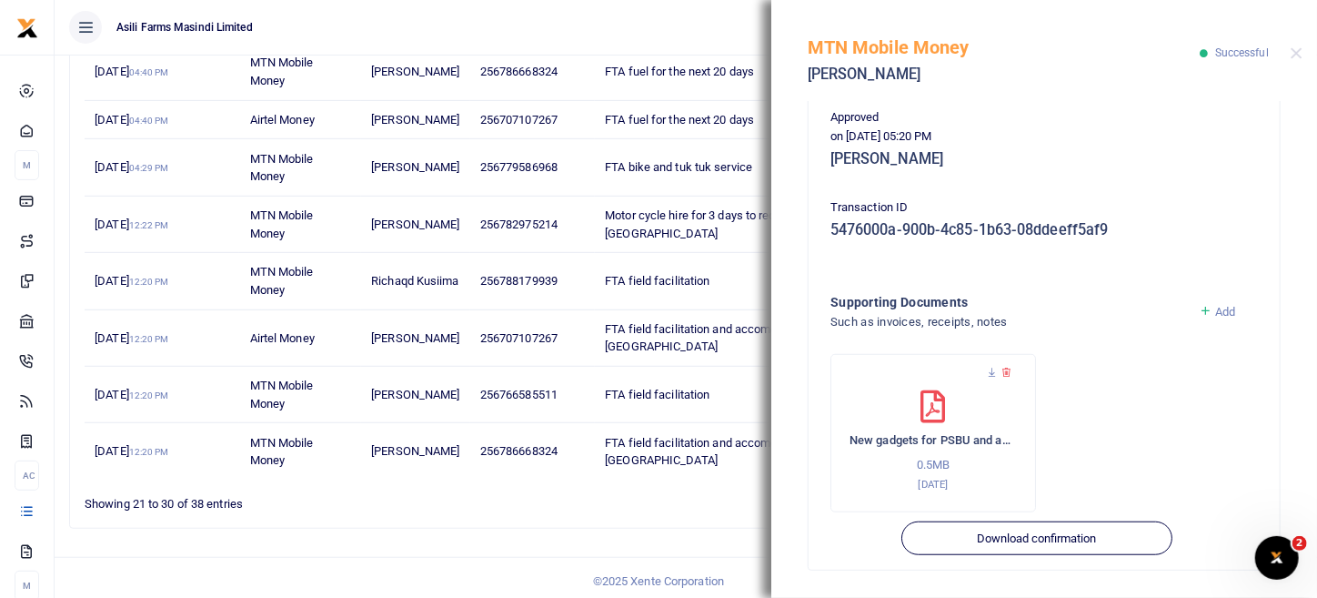
click at [912, 423] on div "New gadgets for PSBU and aphone for Baluku bike and tuk tu 0.5MB 10th Sep 2025" at bounding box center [933, 441] width 167 height 102
click at [993, 376] on icon at bounding box center [992, 373] width 12 height 12
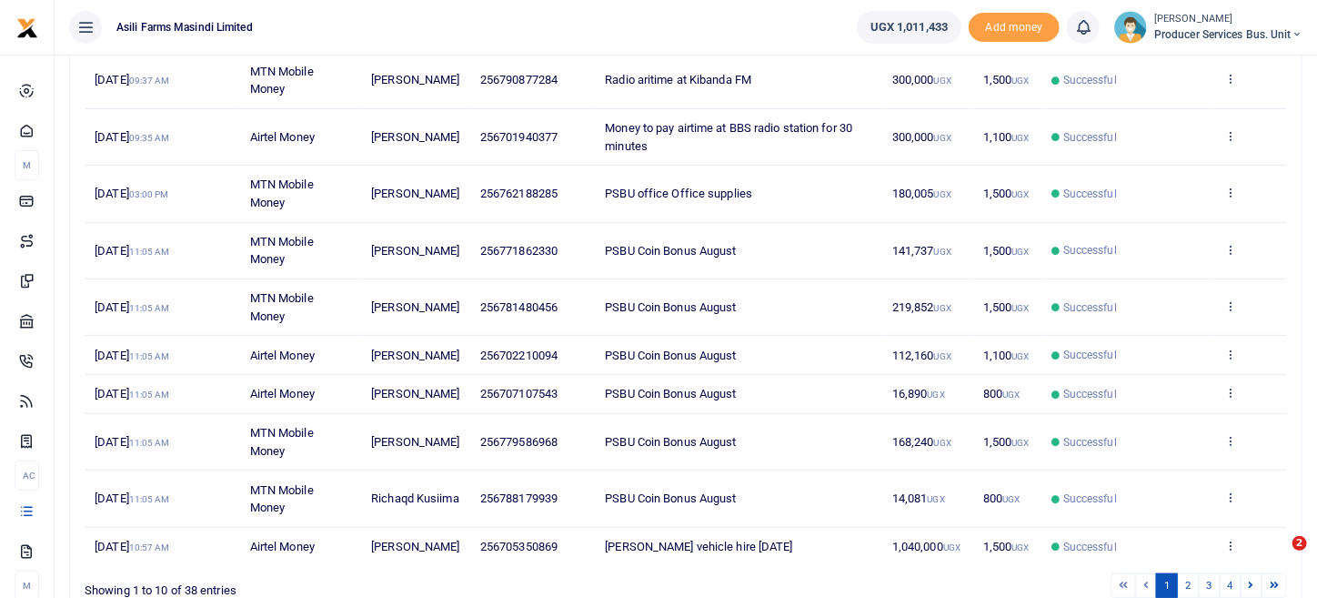
scroll to position [394, 0]
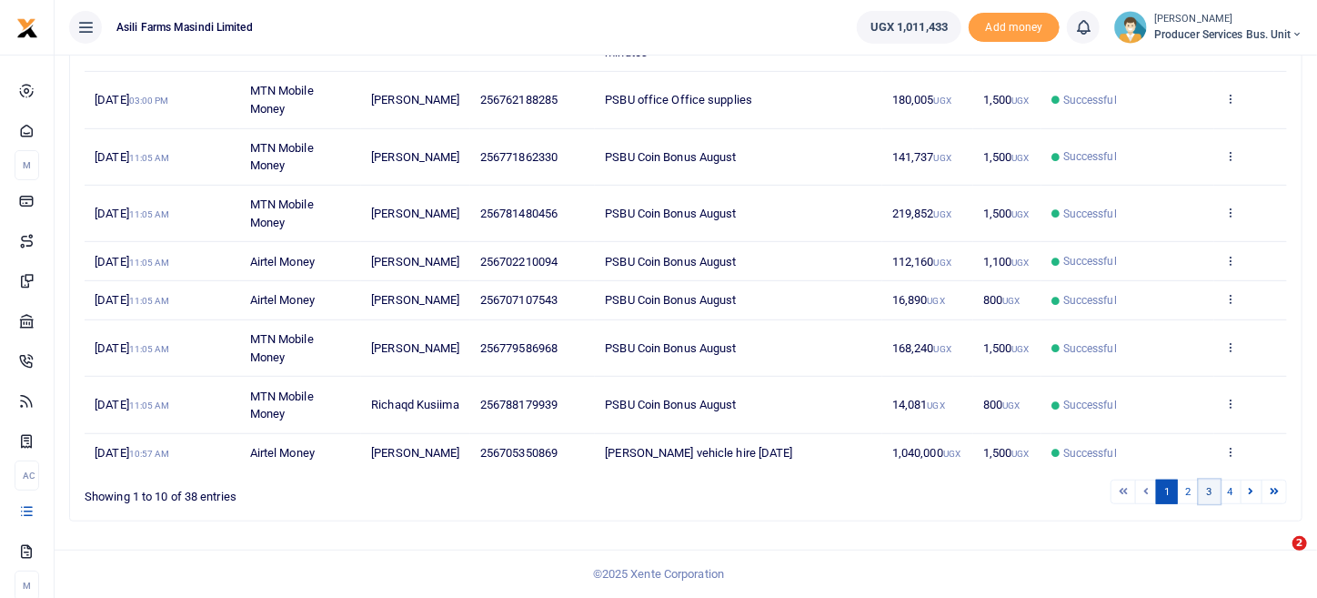
click at [1214, 495] on link "3" at bounding box center [1210, 491] width 22 height 25
